Goal: Information Seeking & Learning: Learn about a topic

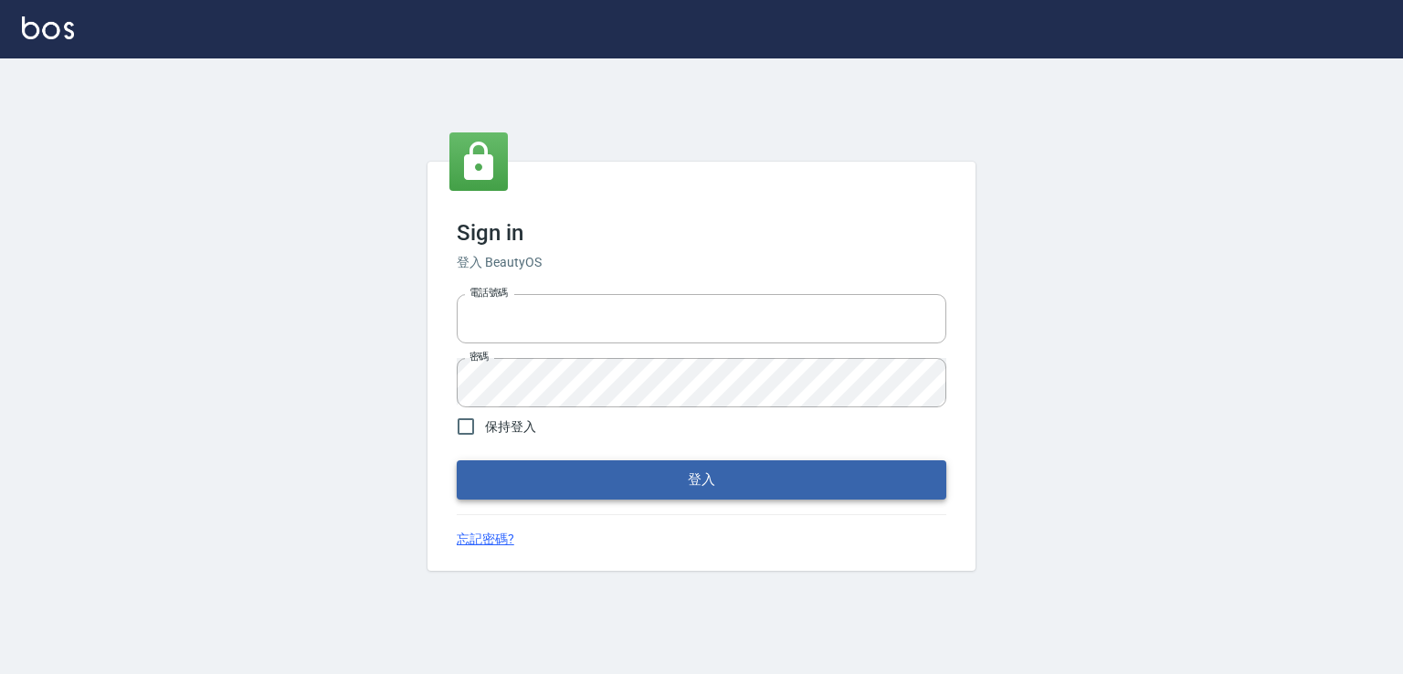
type input "0982132488"
click at [594, 474] on button "登入" at bounding box center [702, 479] width 490 height 38
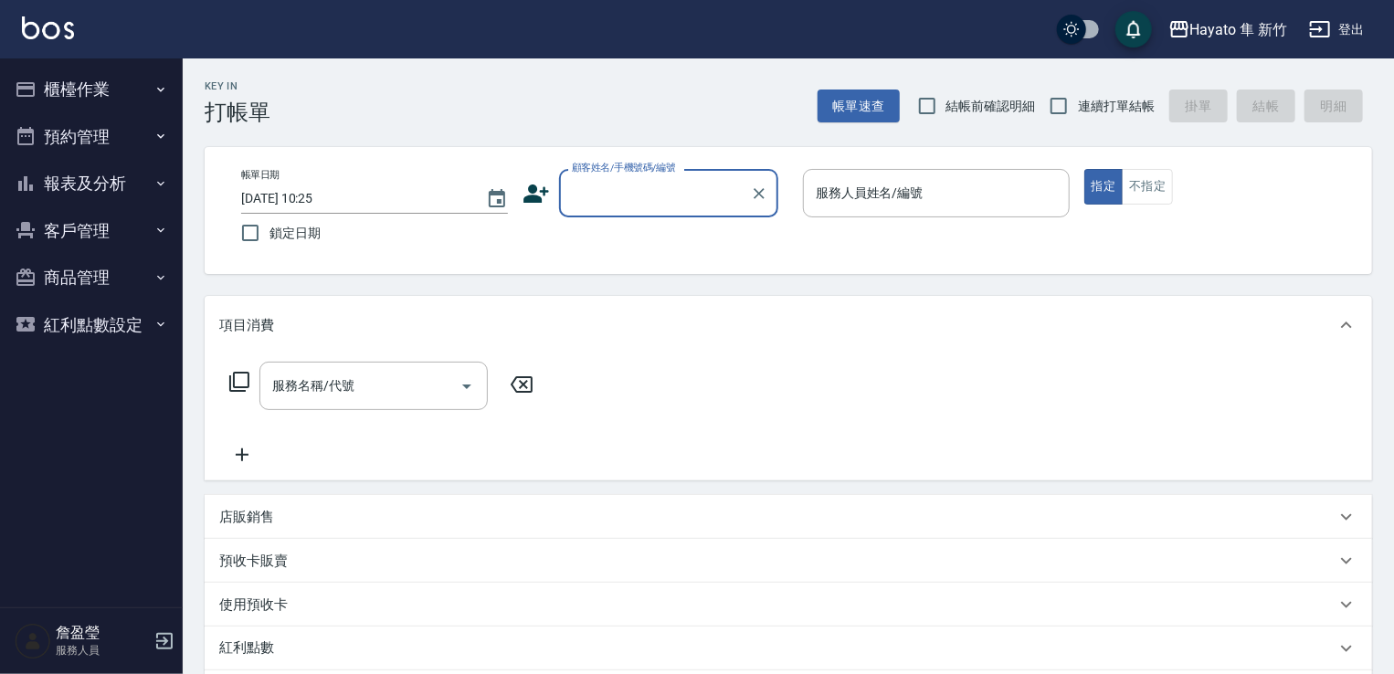
click at [86, 89] on button "櫃檯作業" at bounding box center [91, 89] width 168 height 47
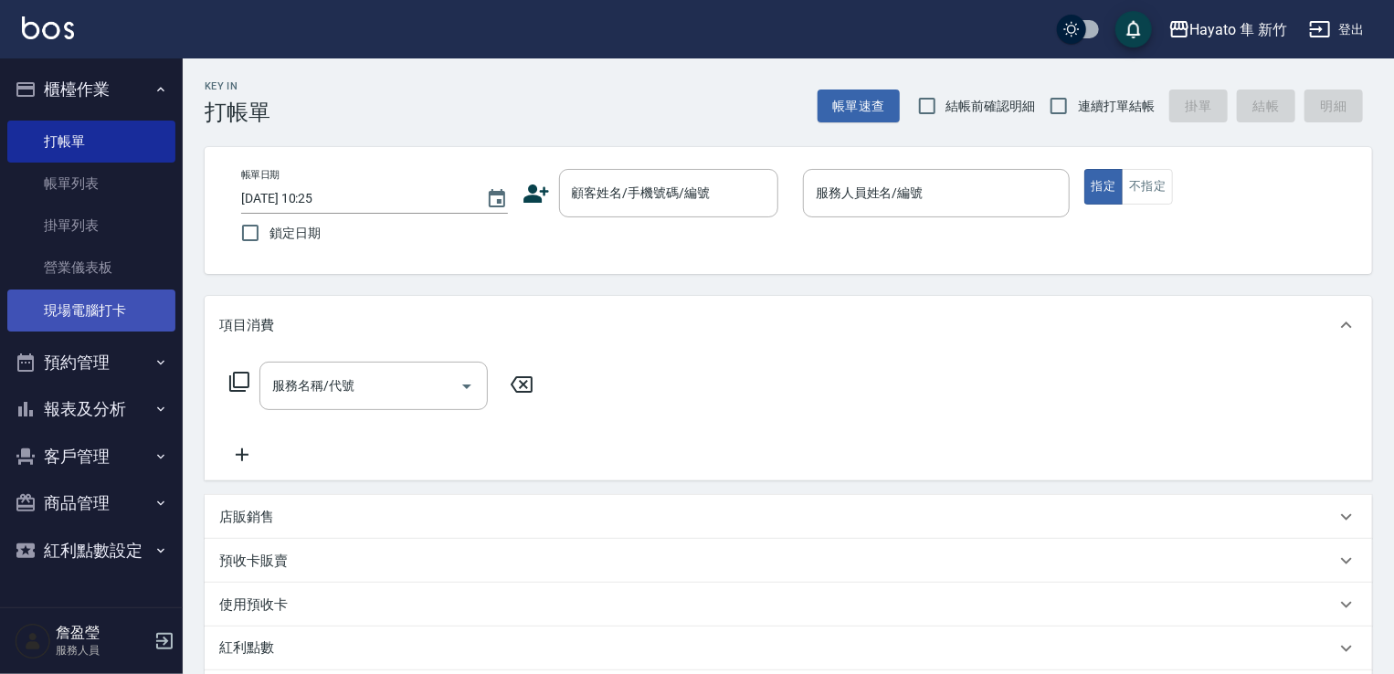
click at [130, 306] on link "現場電腦打卡" at bounding box center [91, 311] width 168 height 42
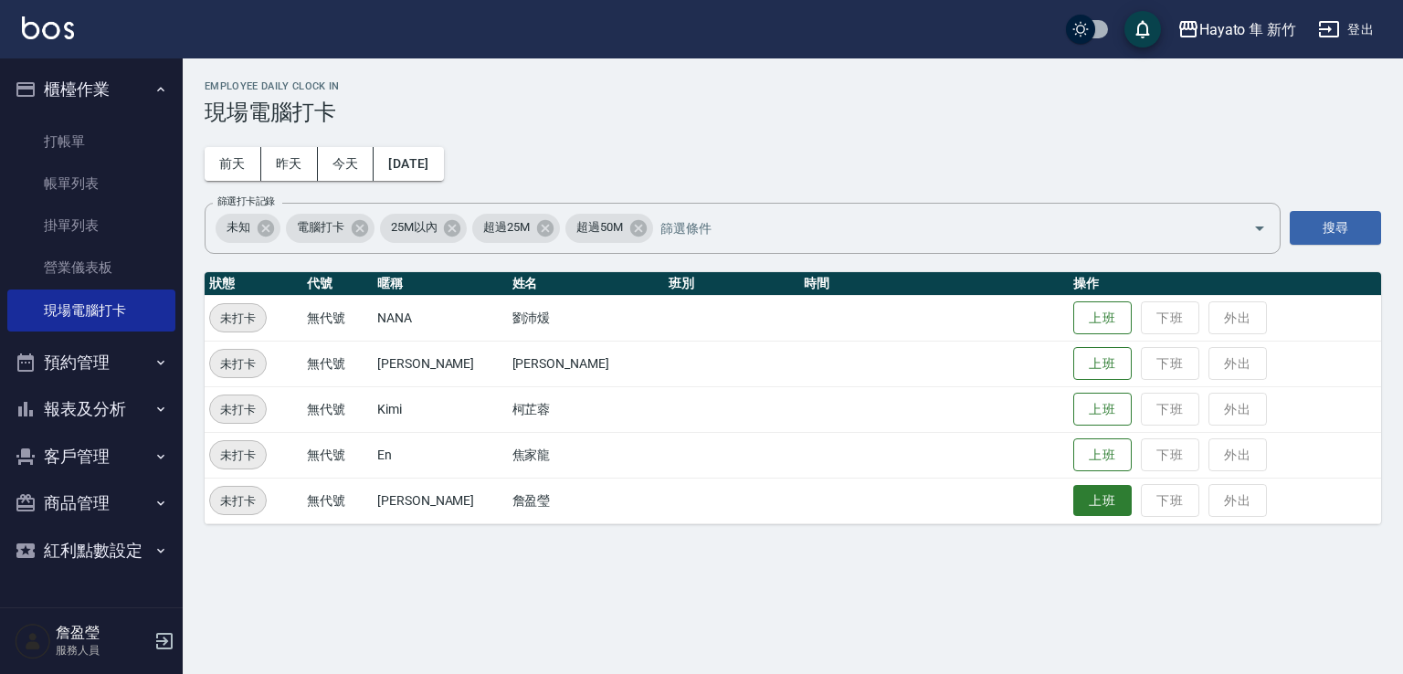
click at [1085, 495] on button "上班" at bounding box center [1102, 501] width 58 height 32
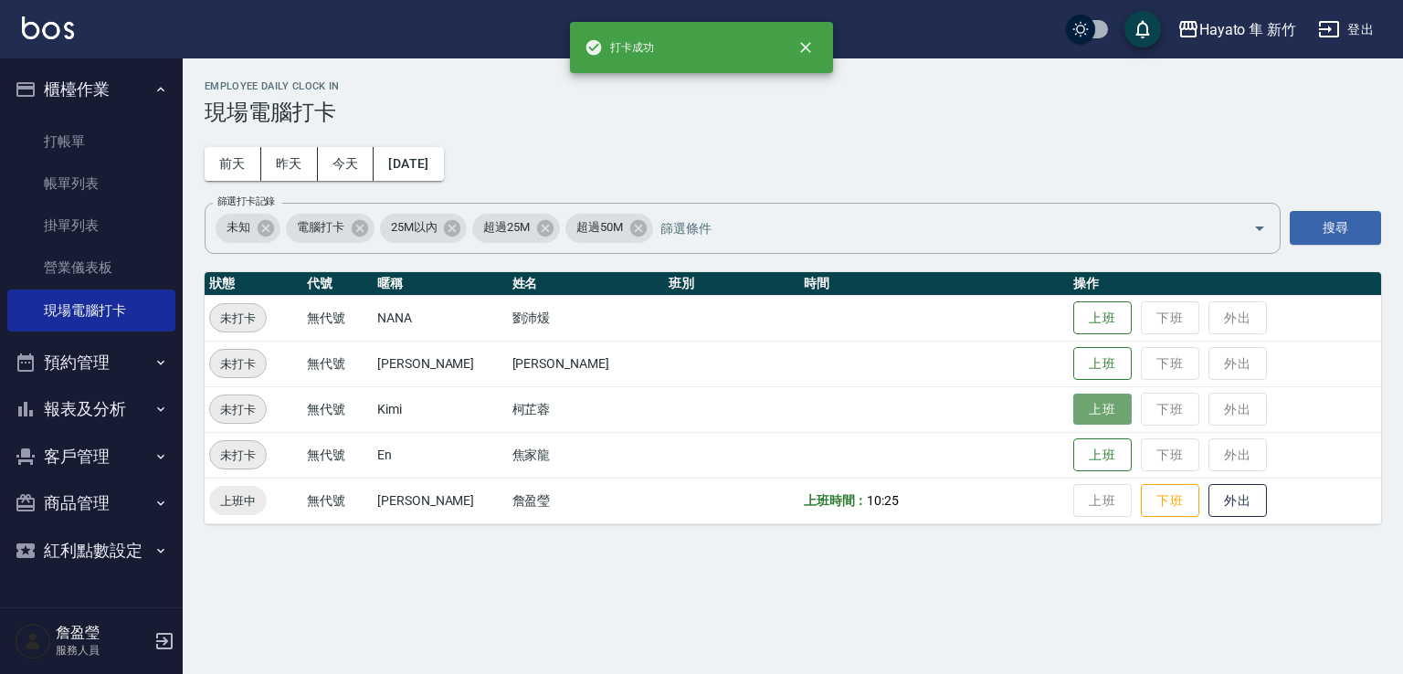
click at [1073, 409] on button "上班" at bounding box center [1102, 410] width 58 height 32
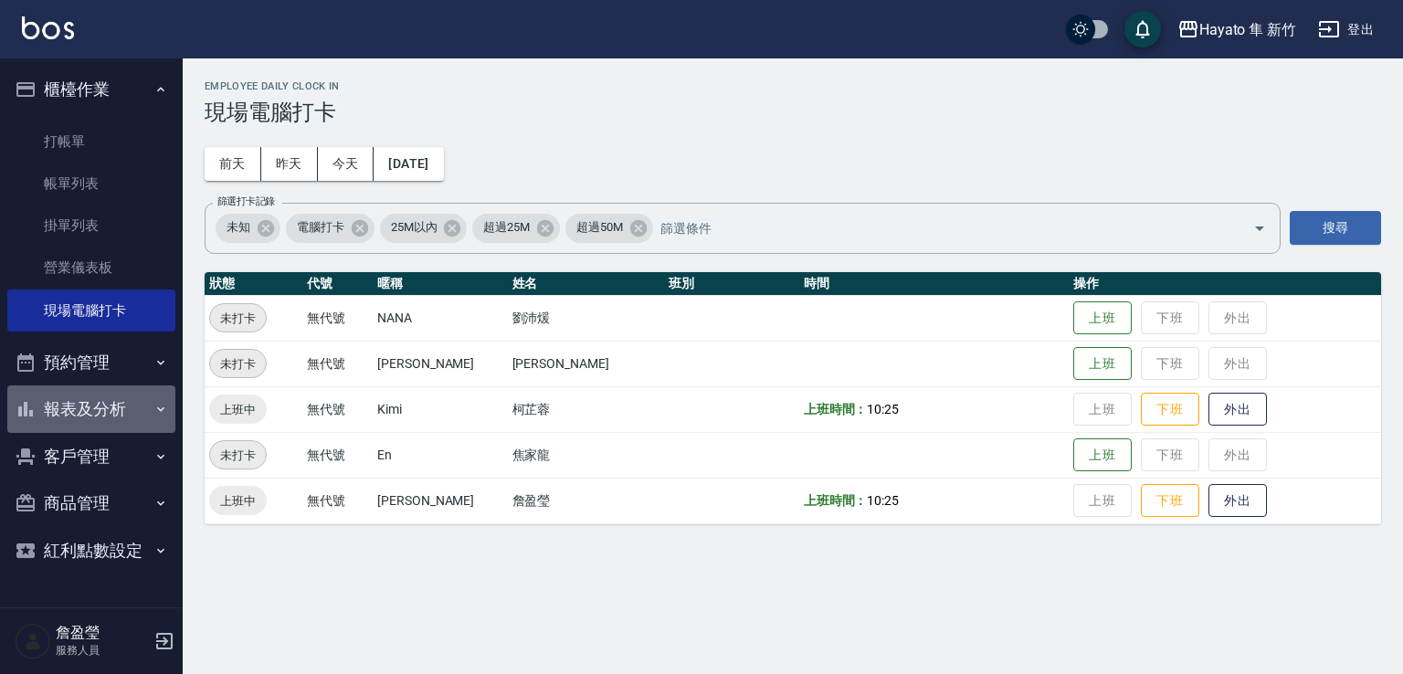
drag, startPoint x: 106, startPoint y: 413, endPoint x: 118, endPoint y: 411, distance: 12.0
click at [116, 413] on button "報表及分析" at bounding box center [91, 408] width 168 height 47
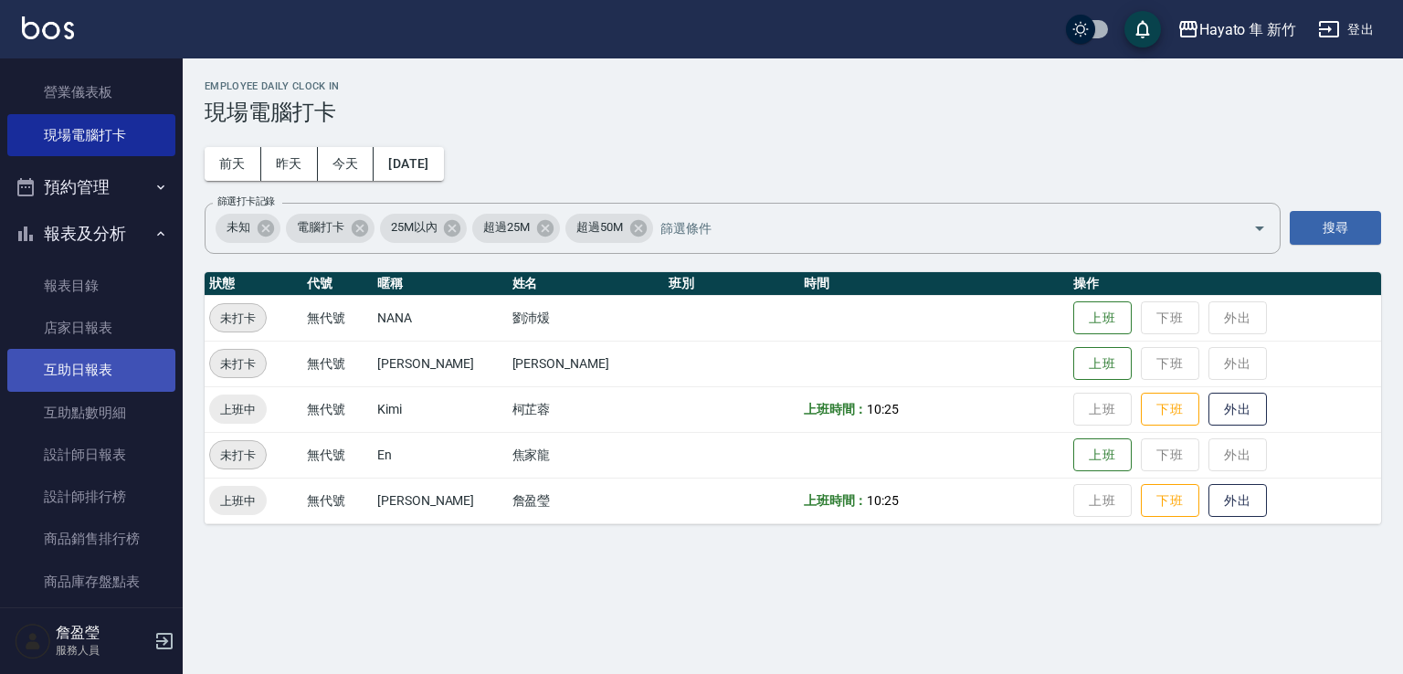
scroll to position [274, 0]
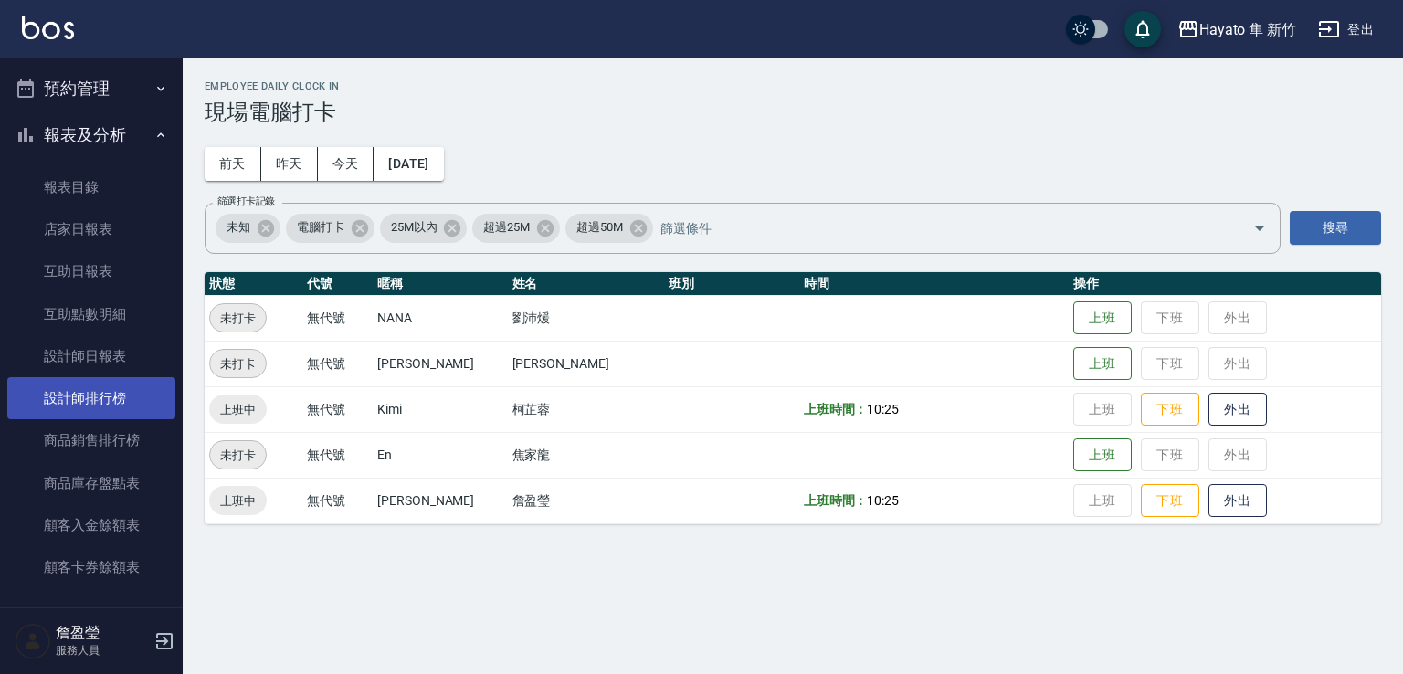
click at [111, 401] on link "設計師排行榜" at bounding box center [91, 398] width 168 height 42
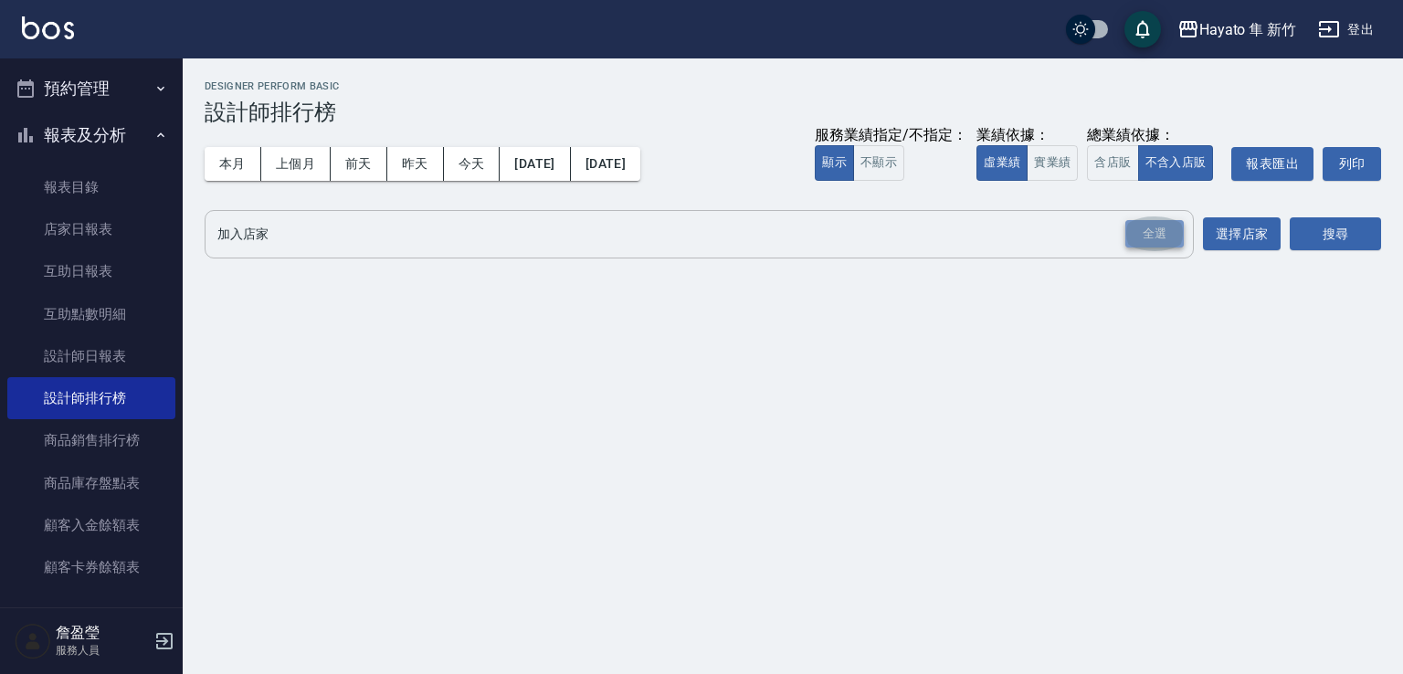
click at [1142, 232] on div "全選" at bounding box center [1154, 234] width 58 height 28
click at [1342, 250] on button "搜尋" at bounding box center [1335, 235] width 91 height 34
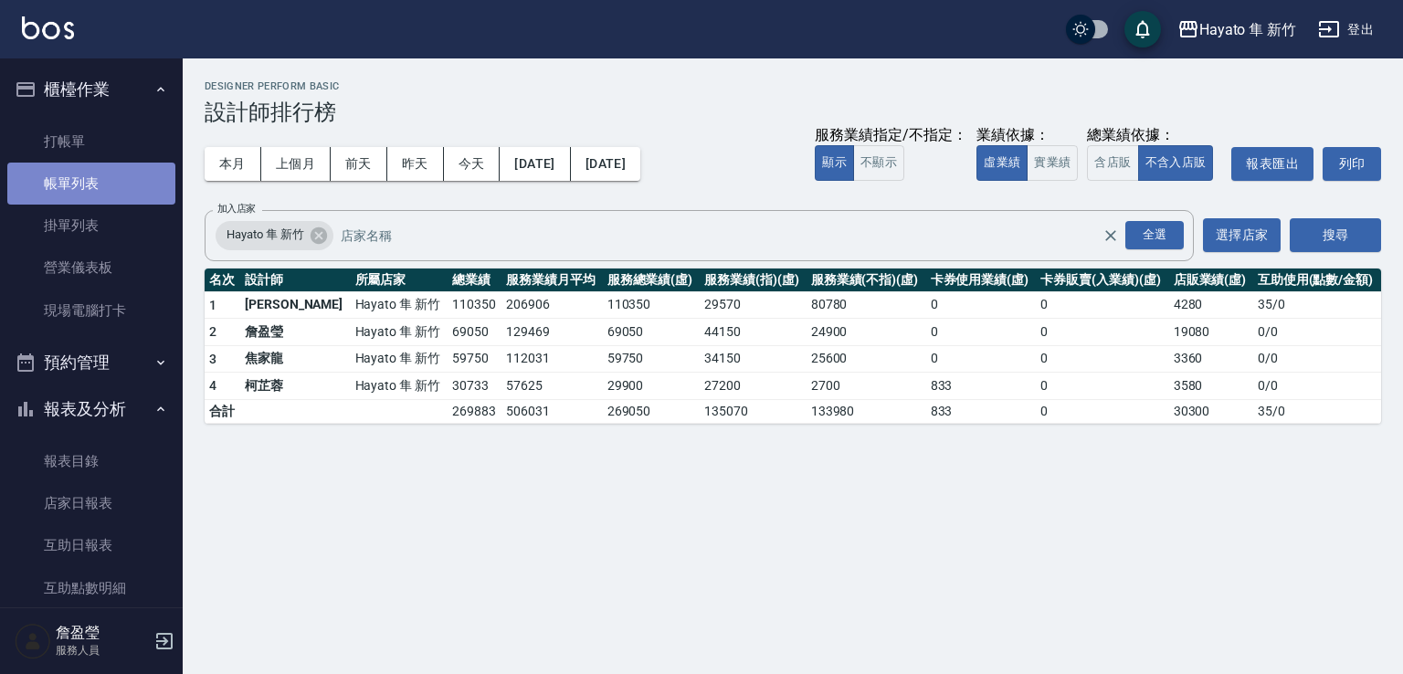
click at [98, 198] on link "帳單列表" at bounding box center [91, 184] width 168 height 42
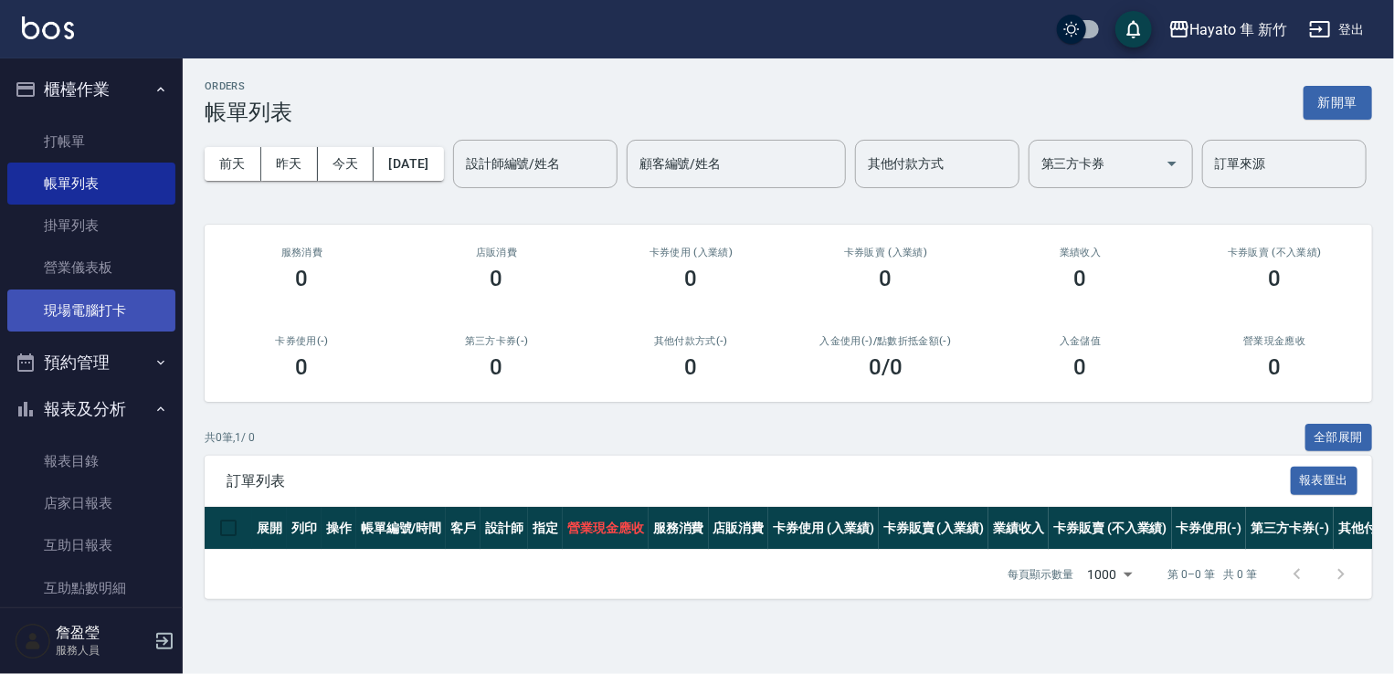
click at [118, 298] on link "現場電腦打卡" at bounding box center [91, 311] width 168 height 42
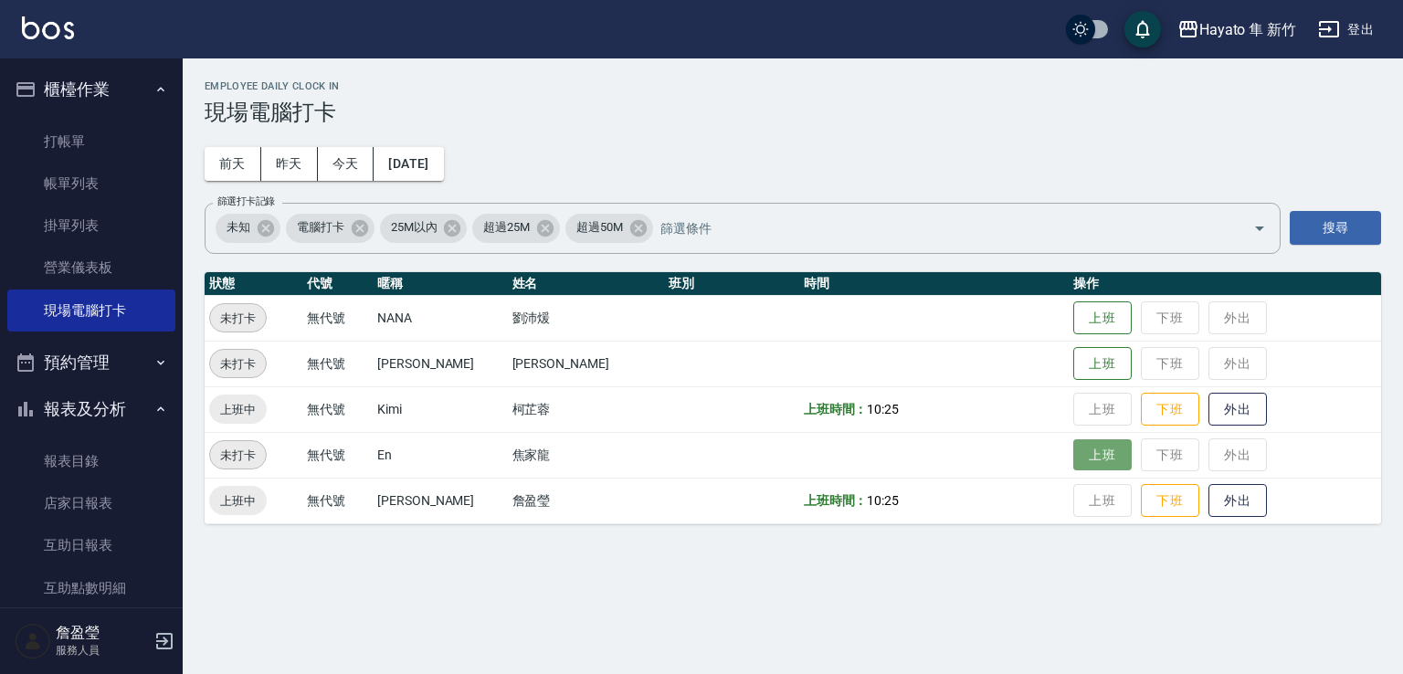
click at [1074, 460] on button "上班" at bounding box center [1102, 455] width 58 height 32
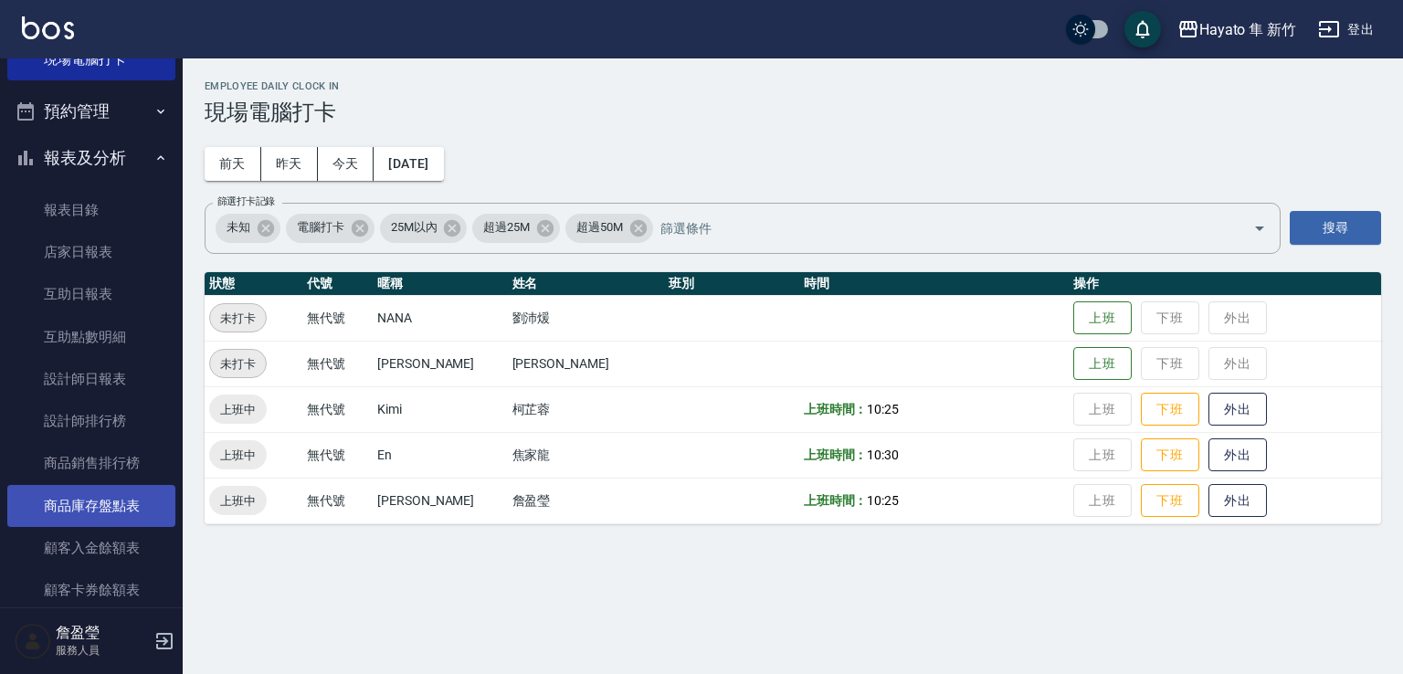
scroll to position [425, 0]
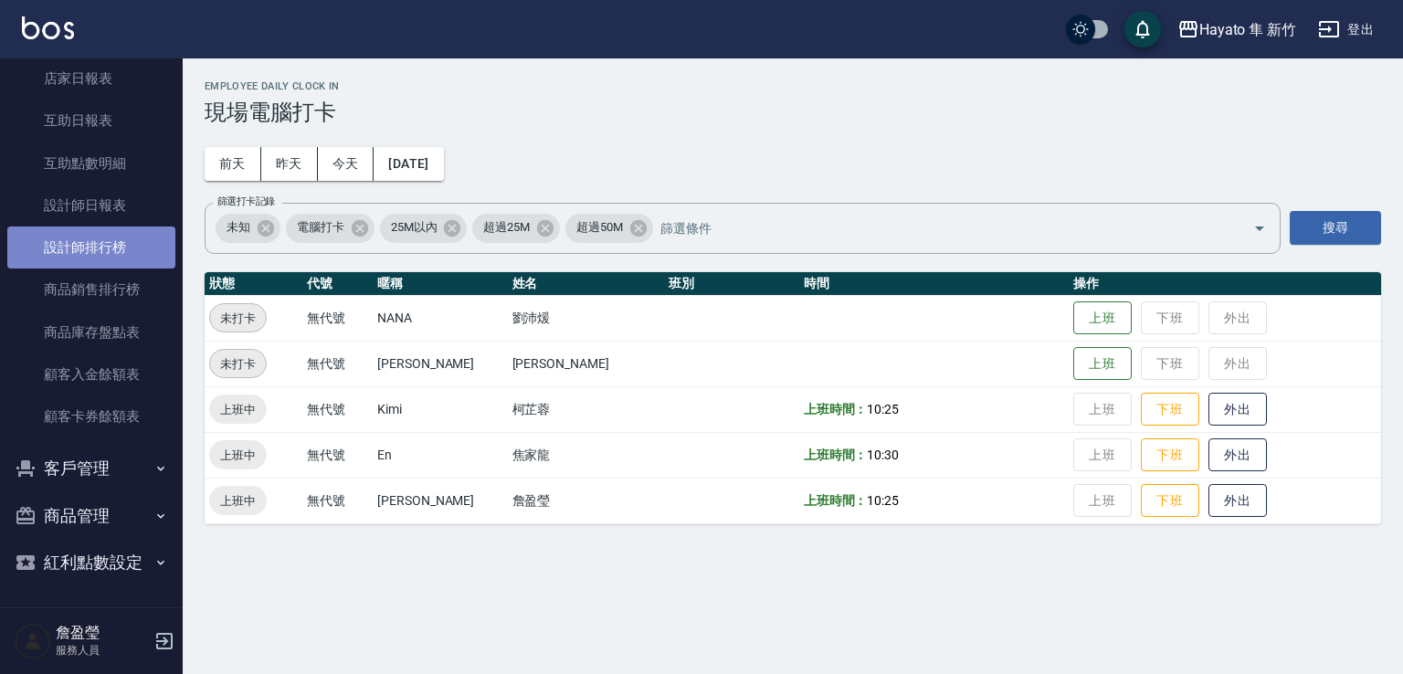
click at [139, 248] on link "設計師排行榜" at bounding box center [91, 248] width 168 height 42
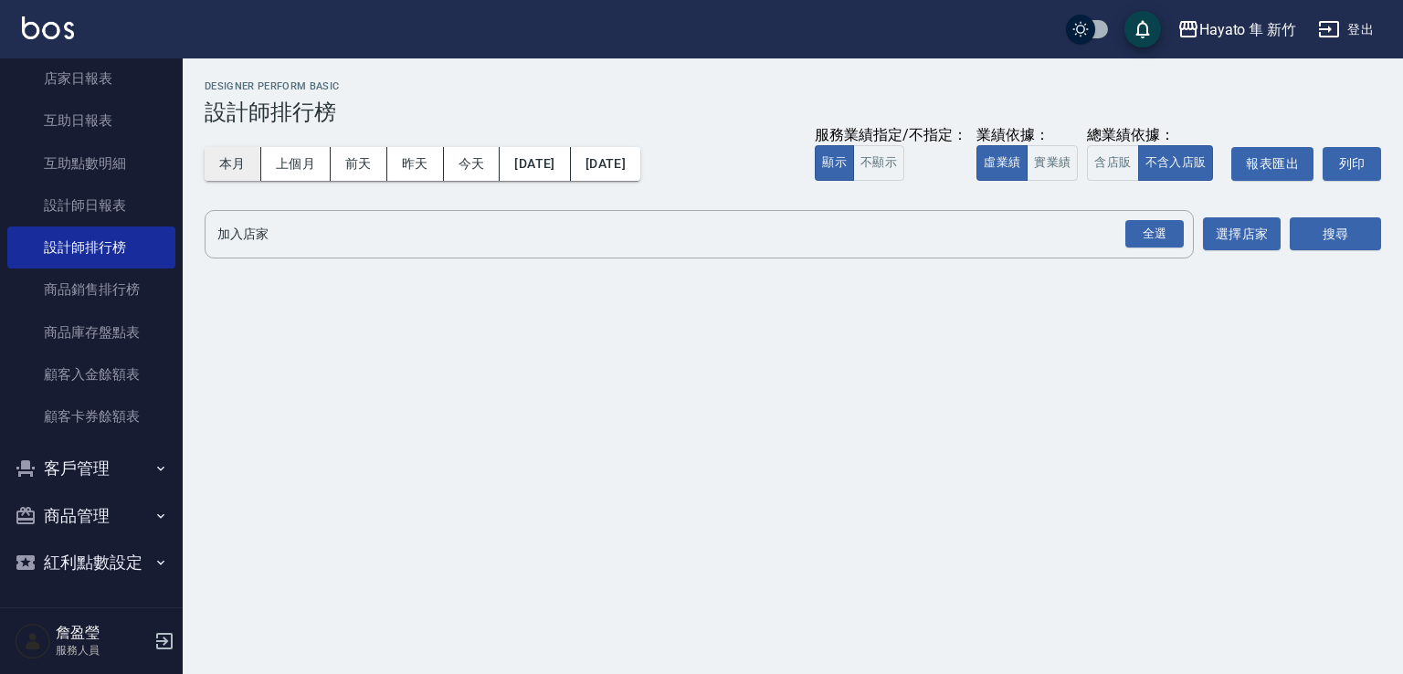
click at [241, 165] on button "本月" at bounding box center [233, 164] width 57 height 34
click at [1155, 223] on div "全選" at bounding box center [1154, 234] width 58 height 28
click at [1310, 241] on button "搜尋" at bounding box center [1335, 235] width 91 height 34
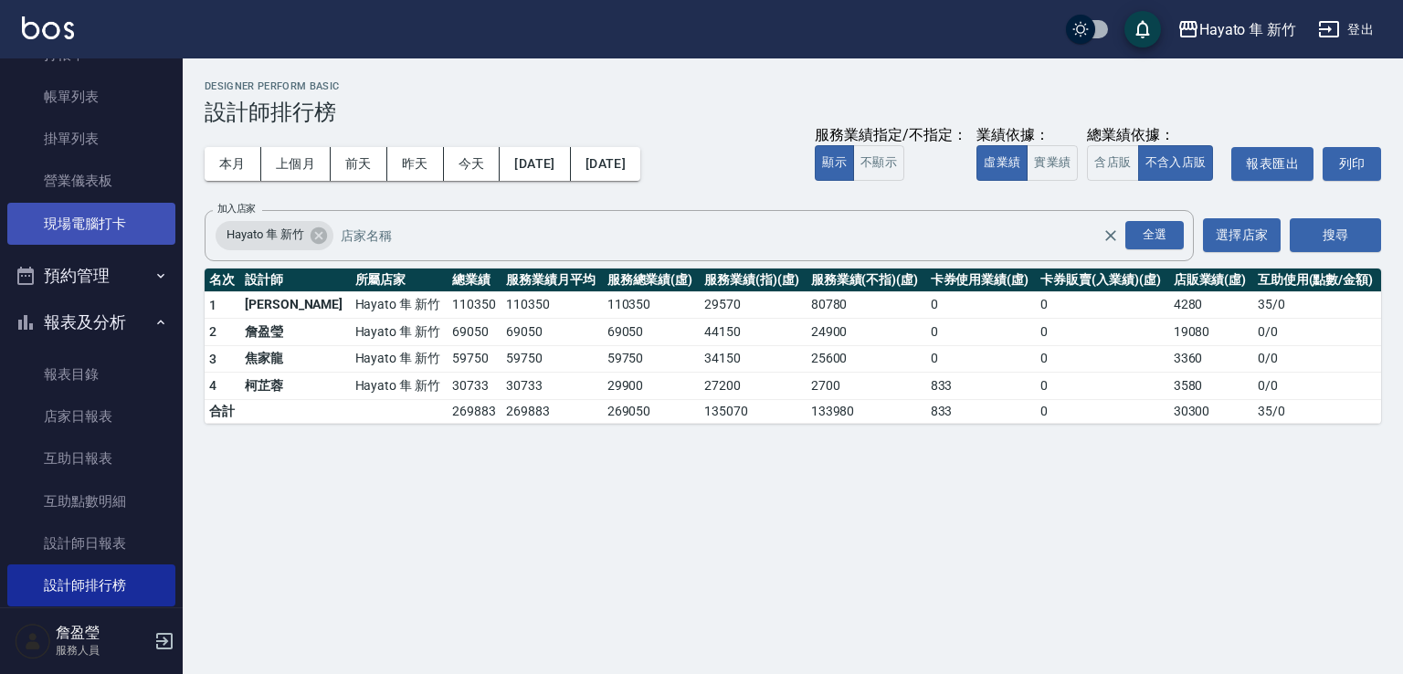
scroll to position [59, 0]
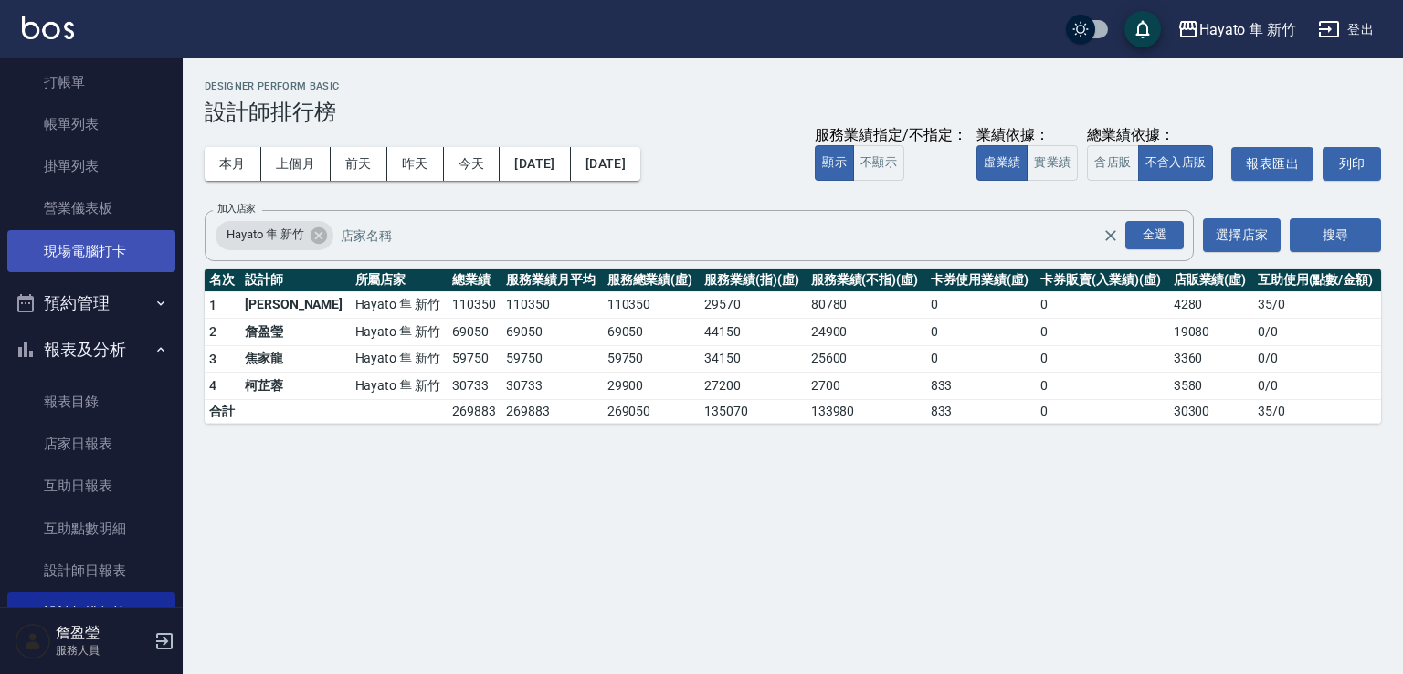
click at [69, 249] on link "現場電腦打卡" at bounding box center [91, 251] width 168 height 42
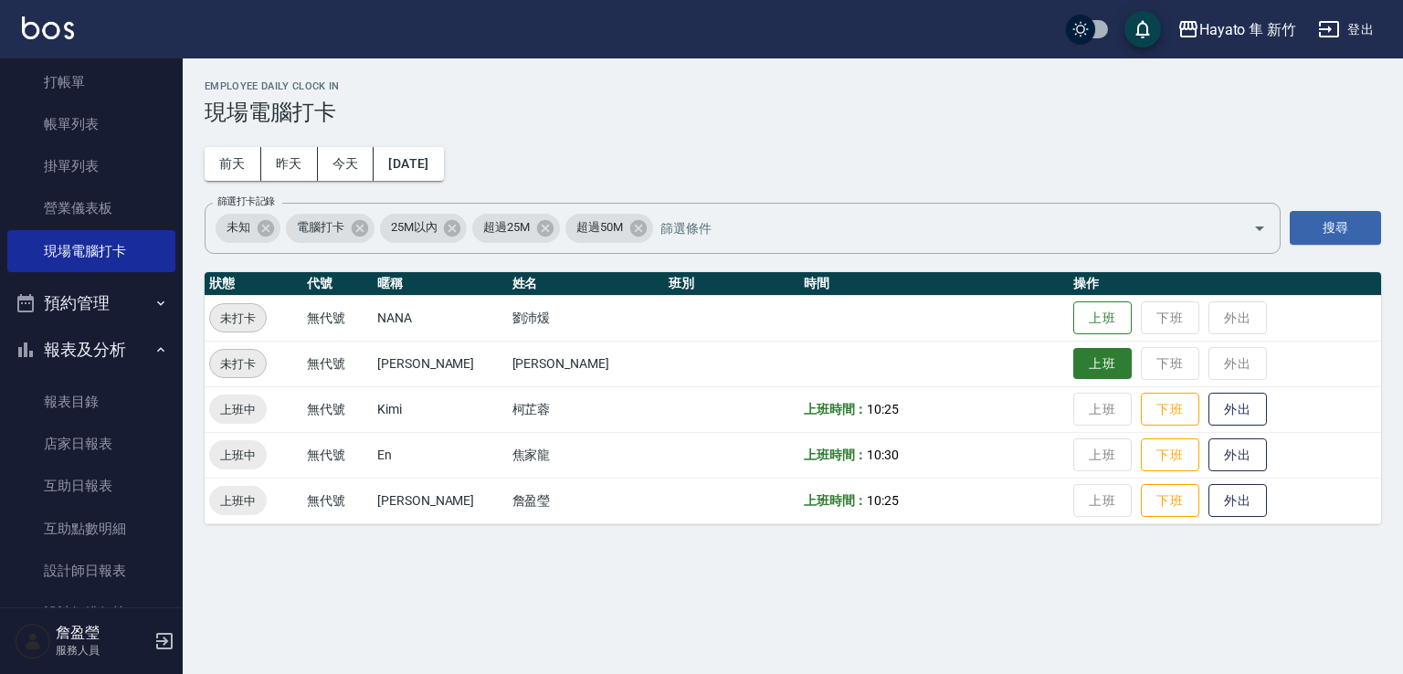
click at [1073, 366] on button "上班" at bounding box center [1102, 364] width 58 height 32
click at [1069, 364] on td "上班 下班 外出" at bounding box center [1225, 364] width 312 height 46
